Goal: Use online tool/utility: Utilize a website feature to perform a specific function

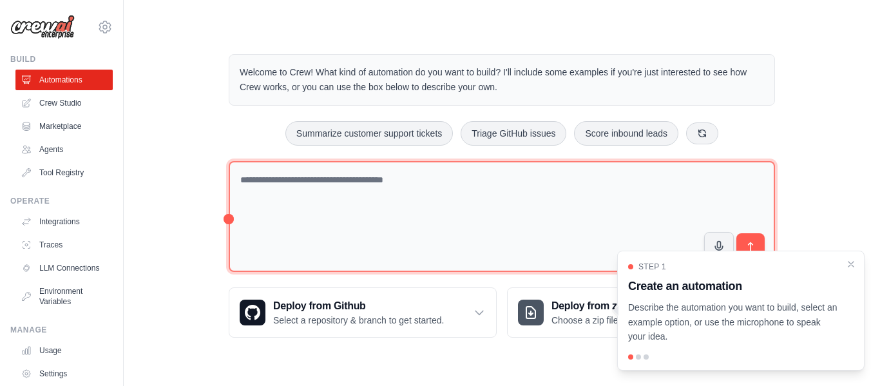
click at [497, 188] on textarea at bounding box center [502, 216] width 546 height 111
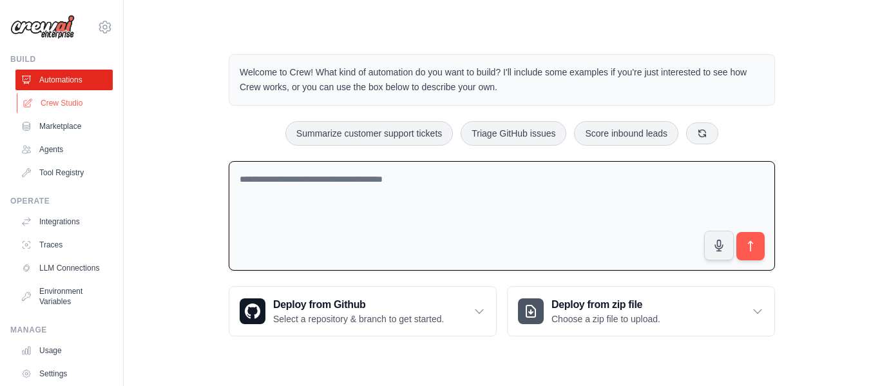
click at [85, 101] on link "Crew Studio" at bounding box center [65, 103] width 97 height 21
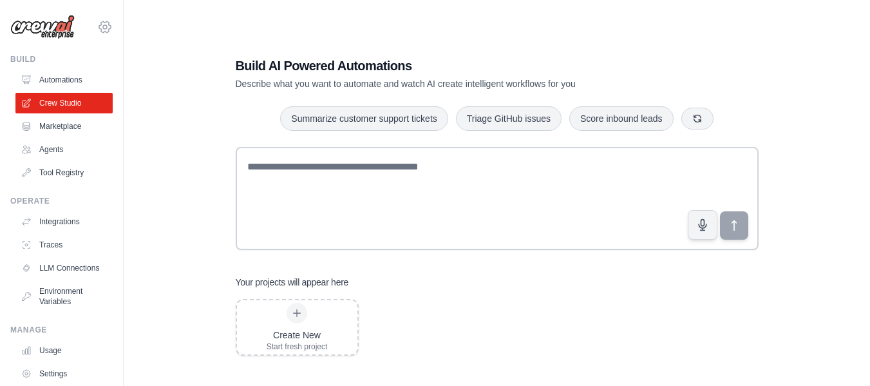
click at [99, 32] on icon at bounding box center [105, 26] width 12 height 11
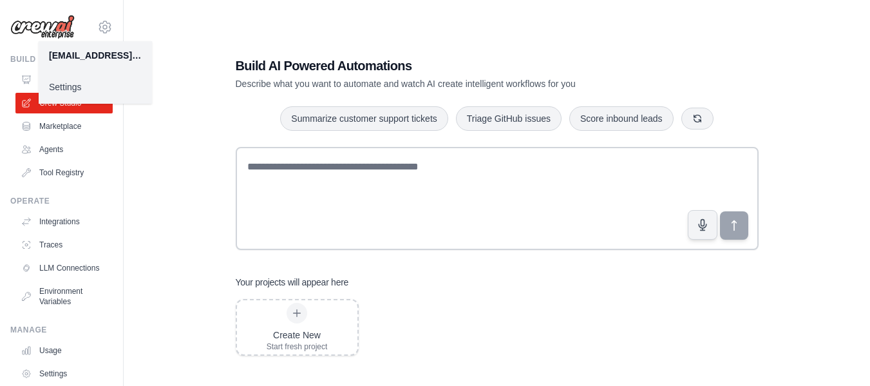
click at [246, 37] on div "Build AI Powered Automations Describe what you want to automate and watch AI cr…" at bounding box center [497, 206] width 554 height 340
